Goal: Task Accomplishment & Management: Manage account settings

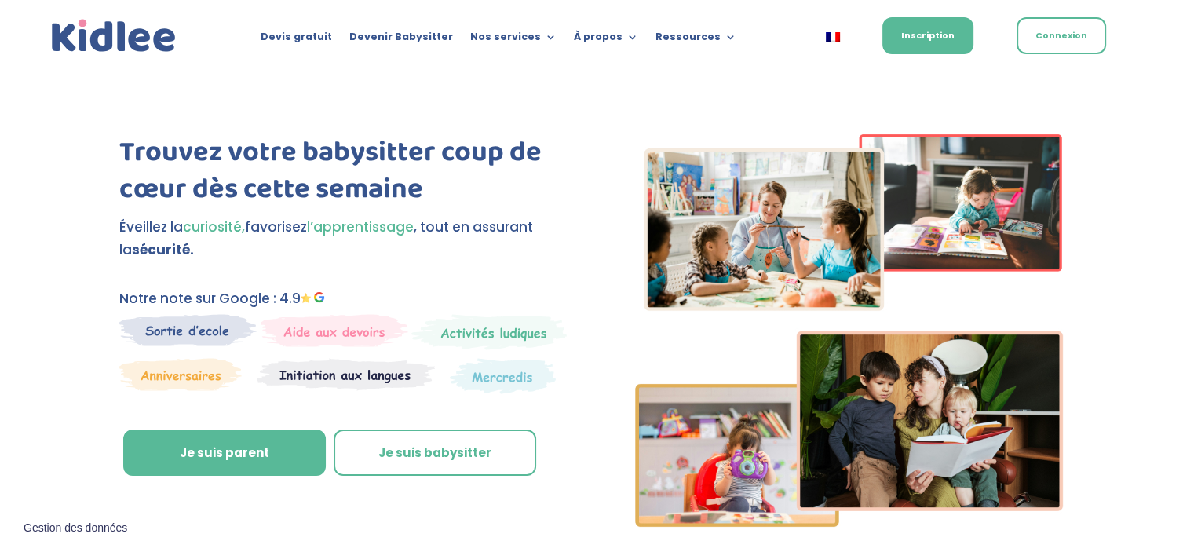
click at [1064, 49] on link "Connexion" at bounding box center [1060, 35] width 89 height 37
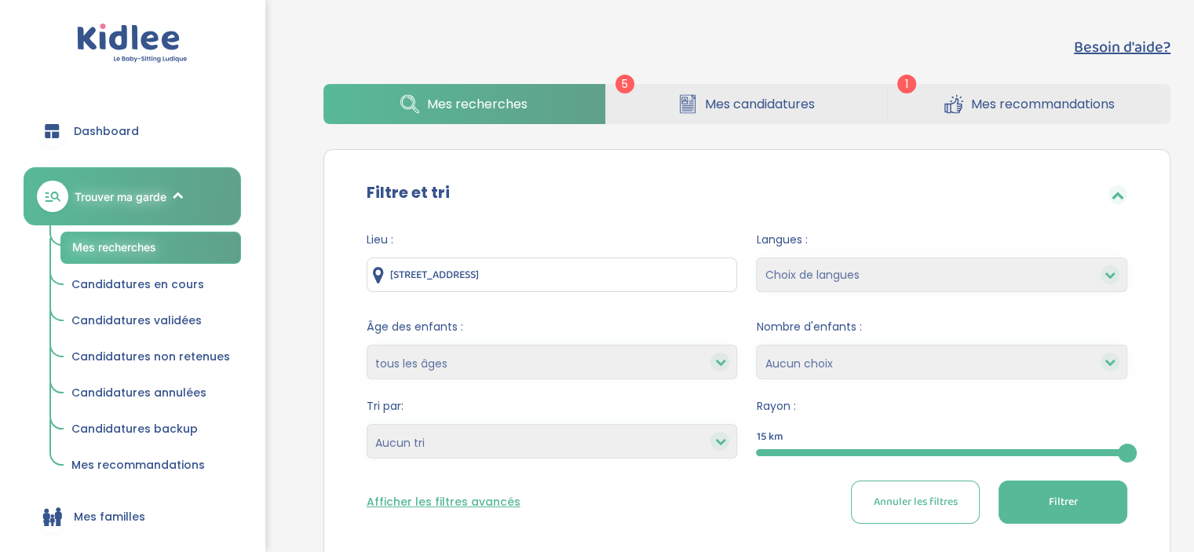
click at [791, 101] on span "Mes candidatures" at bounding box center [760, 104] width 110 height 20
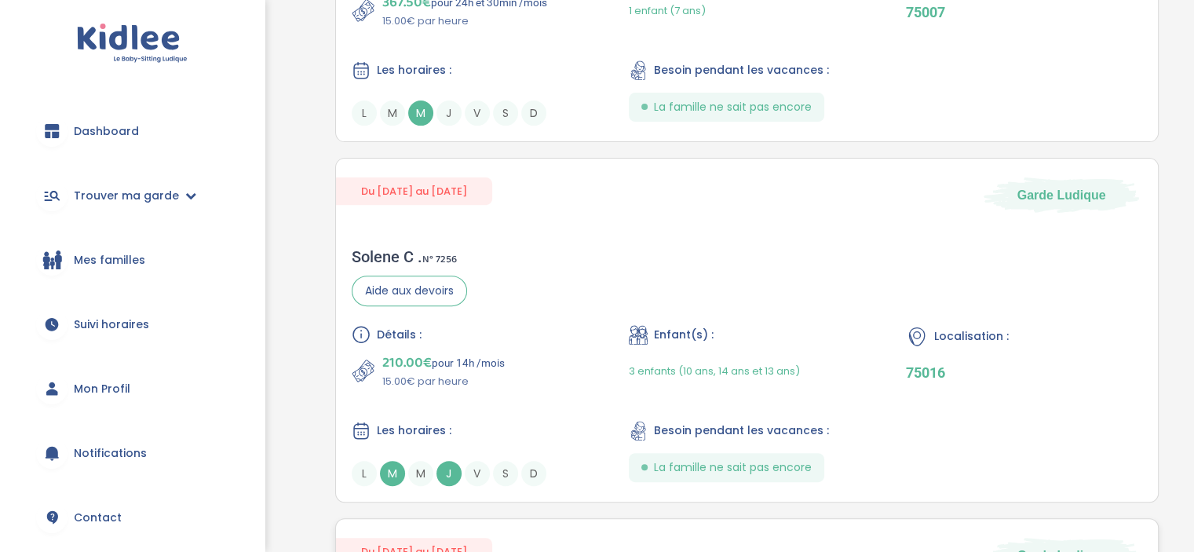
scroll to position [564, 0]
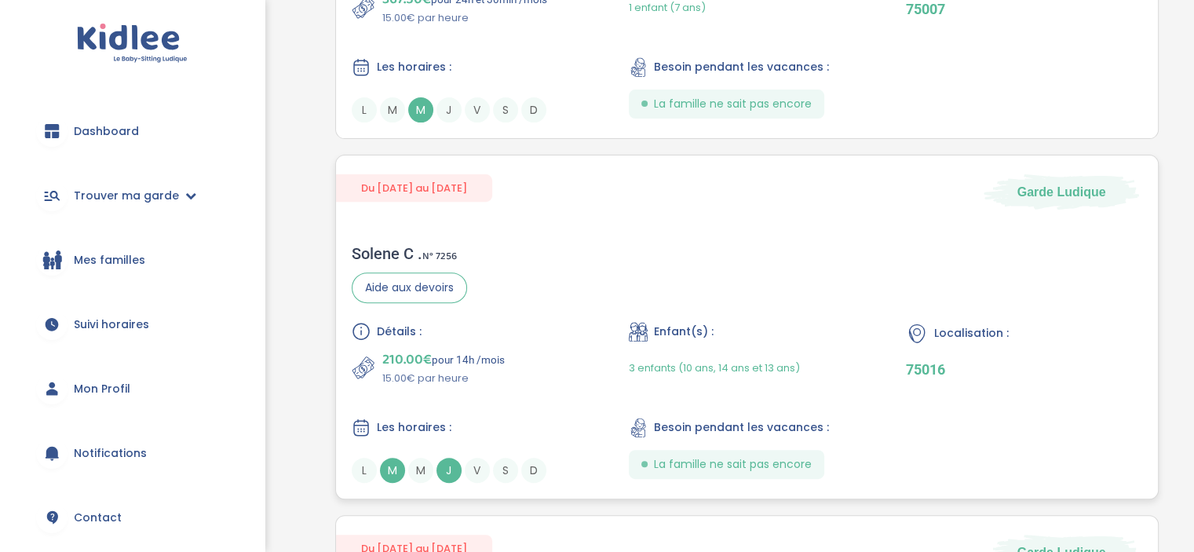
drag, startPoint x: 518, startPoint y: 162, endPoint x: 512, endPoint y: 194, distance: 32.8
click at [512, 194] on div "Du [DATE] au [DATE] Garde Ludique" at bounding box center [747, 182] width 822 height 54
click at [305, 274] on div "Besoin d'aide? 5 1 Mes recherches Mes candidatures Mes recommandations Besoin d…" at bounding box center [747, 527] width 918 height 2137
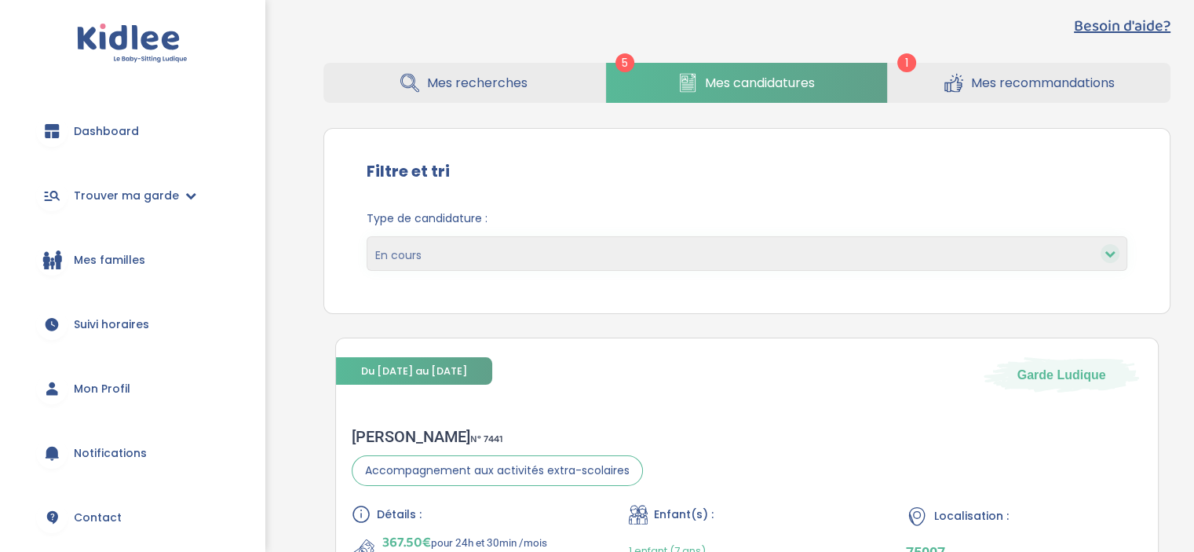
scroll to position [0, 0]
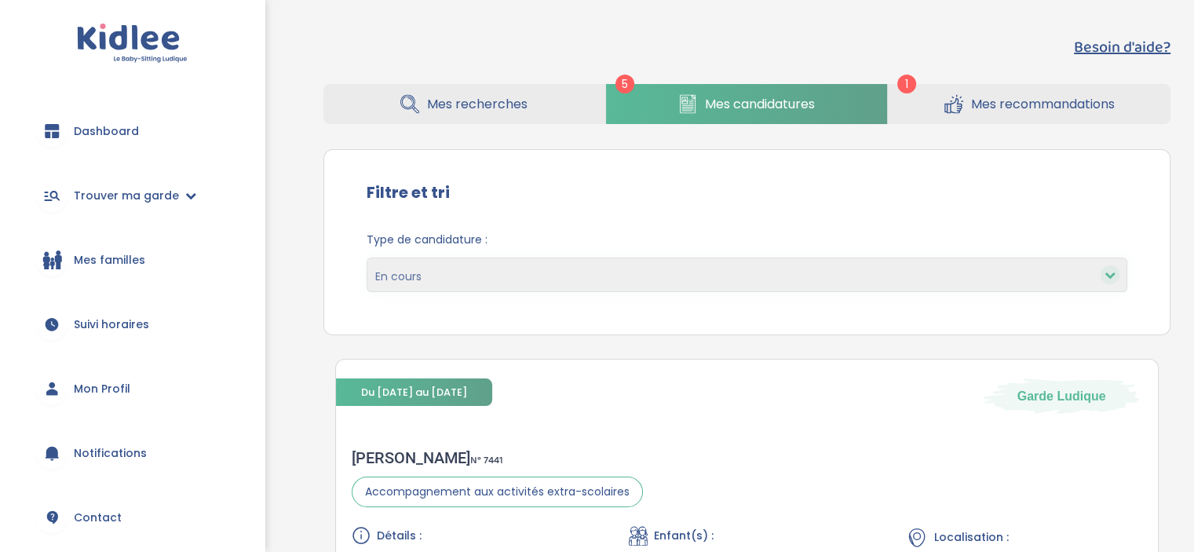
click at [487, 220] on div "Type de candidature : En cours Validées Non retenues Annulées Backup" at bounding box center [747, 268] width 808 height 96
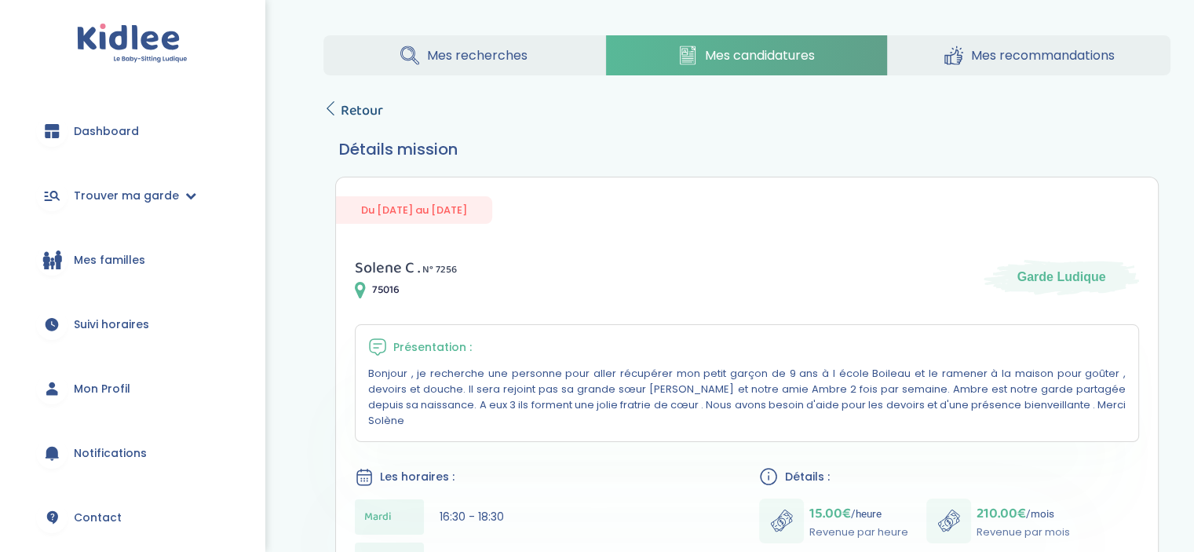
click at [363, 109] on span "Retour" at bounding box center [362, 111] width 42 height 22
